Goal: Task Accomplishment & Management: Manage account settings

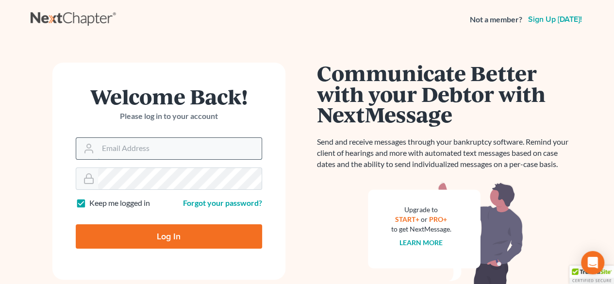
click at [136, 143] on input "Email Address" at bounding box center [180, 148] width 164 height 21
type input "[EMAIL_ADDRESS][DOMAIN_NAME]"
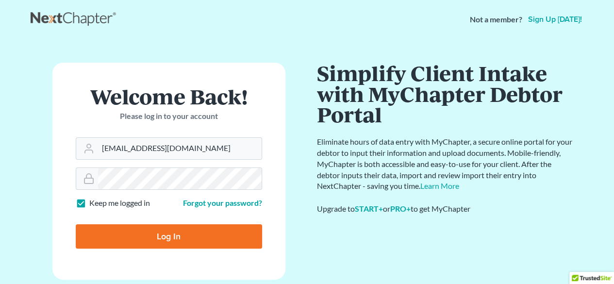
click at [137, 233] on input "Log In" at bounding box center [169, 236] width 186 height 24
type input "Thinking..."
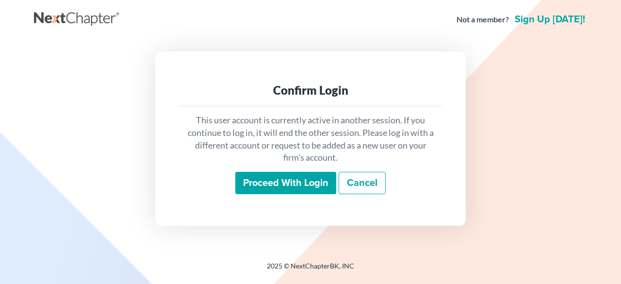
click at [275, 188] on input "Proceed with login" at bounding box center [285, 183] width 101 height 22
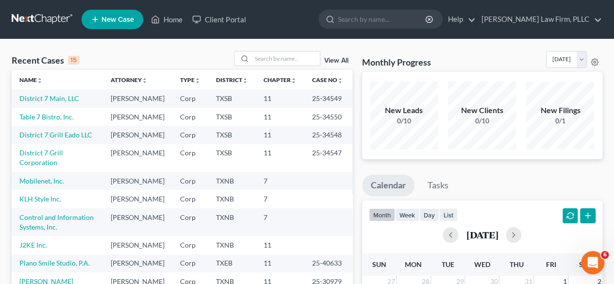
scroll to position [36, 0]
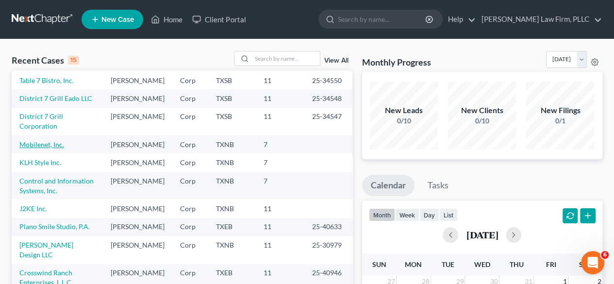
click at [48, 149] on link "Mobilenet, Inc." at bounding box center [41, 144] width 45 height 8
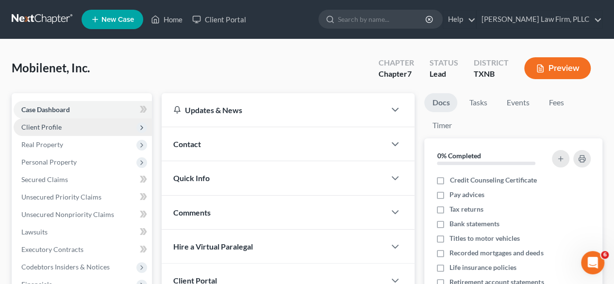
click at [76, 131] on span "Client Profile" at bounding box center [83, 126] width 138 height 17
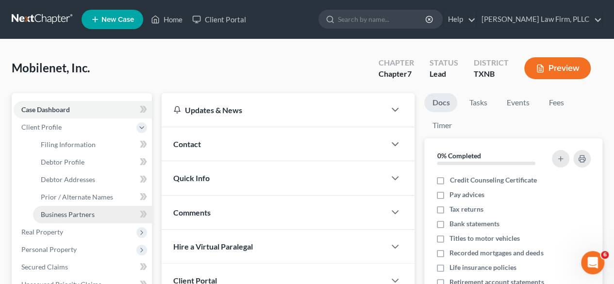
click at [86, 215] on span "Business Partners" at bounding box center [68, 214] width 54 height 8
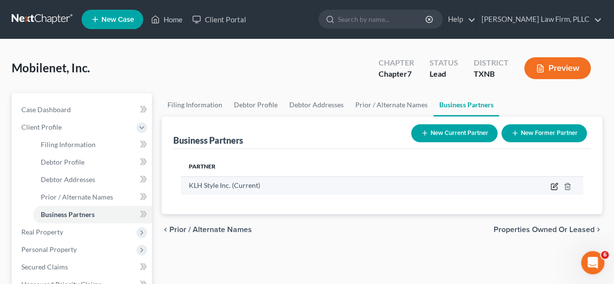
click at [553, 183] on icon "button" at bounding box center [554, 187] width 8 height 8
select select "45"
select select "0"
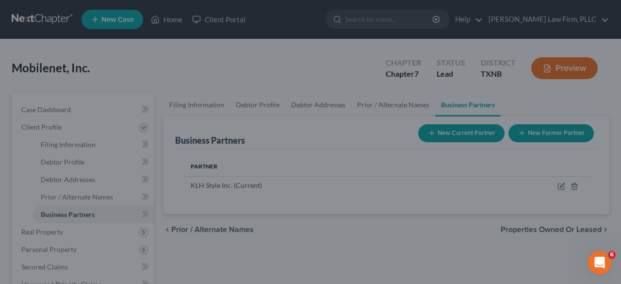
click at [16, 38] on div "New Current Partner × Name KLH Style Inc. Address 1 6425 Skyline Dr. Address 2 …" at bounding box center [310, 142] width 621 height 284
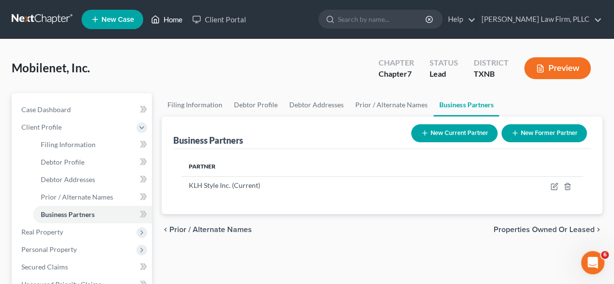
click at [177, 16] on link "Home" at bounding box center [166, 19] width 41 height 17
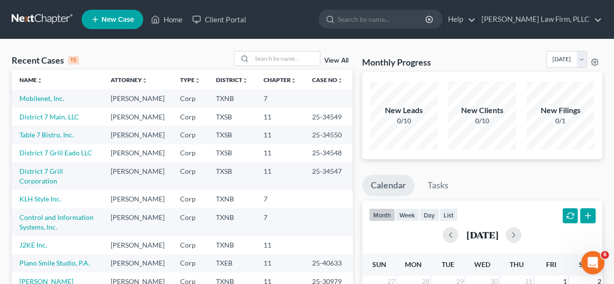
click at [342, 61] on link "View All" at bounding box center [336, 60] width 24 height 7
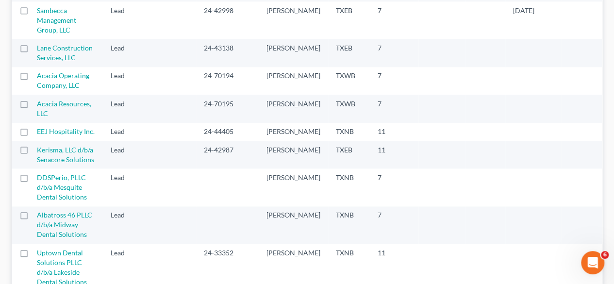
scroll to position [632, 0]
